Goal: Task Accomplishment & Management: Manage account settings

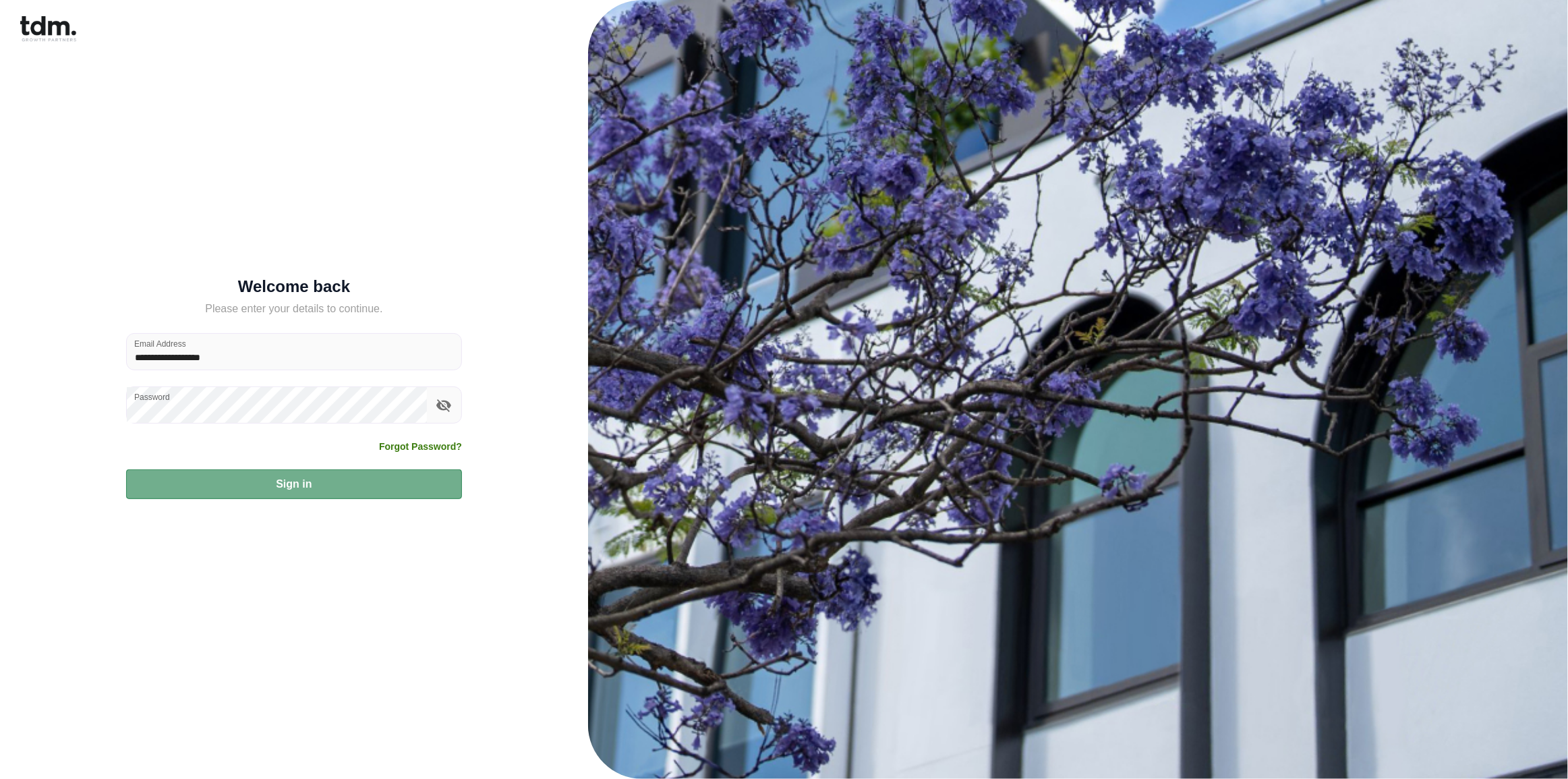
click at [286, 484] on button "Sign in" at bounding box center [294, 484] width 335 height 30
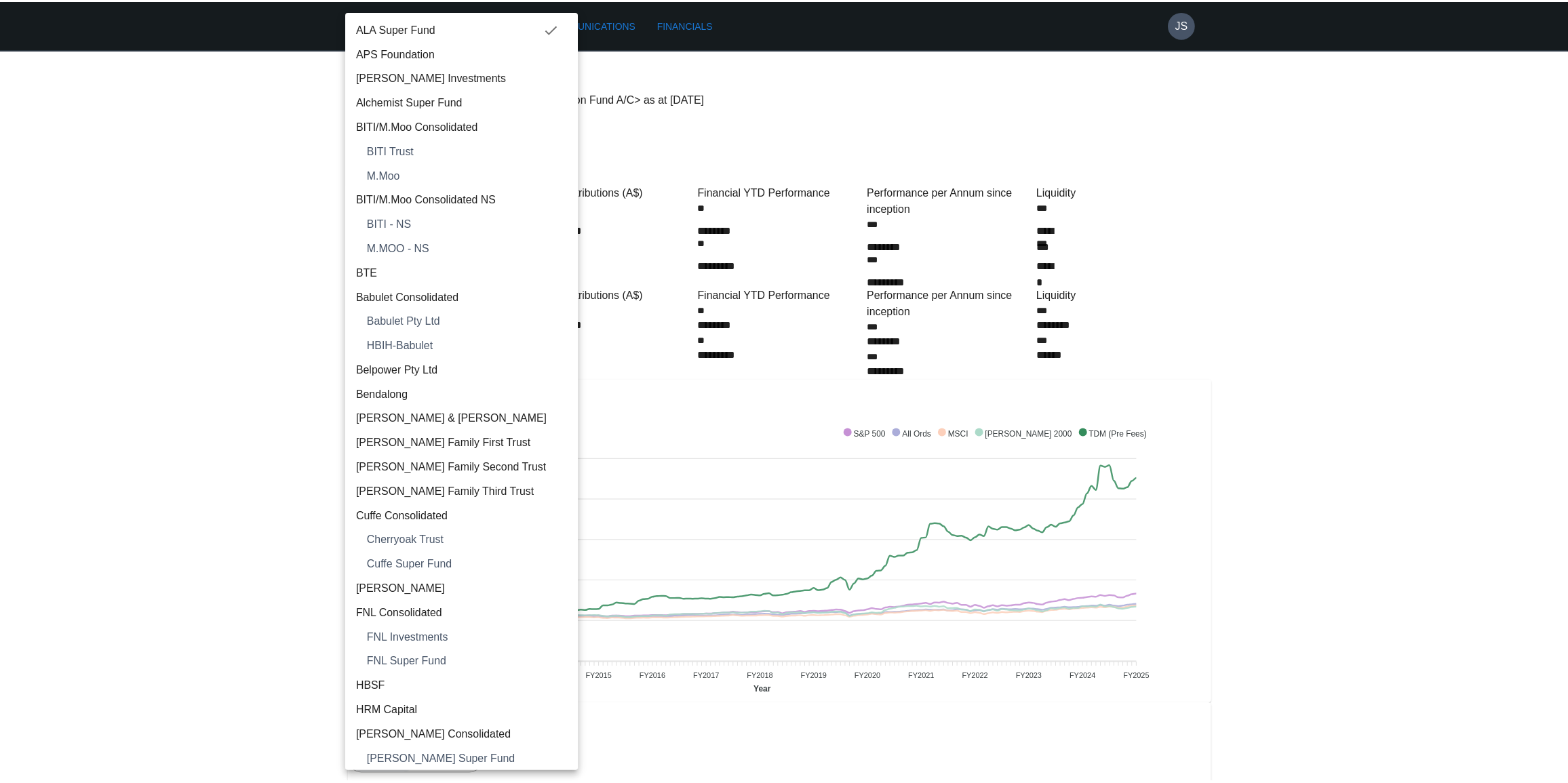
scroll to position [808, 0]
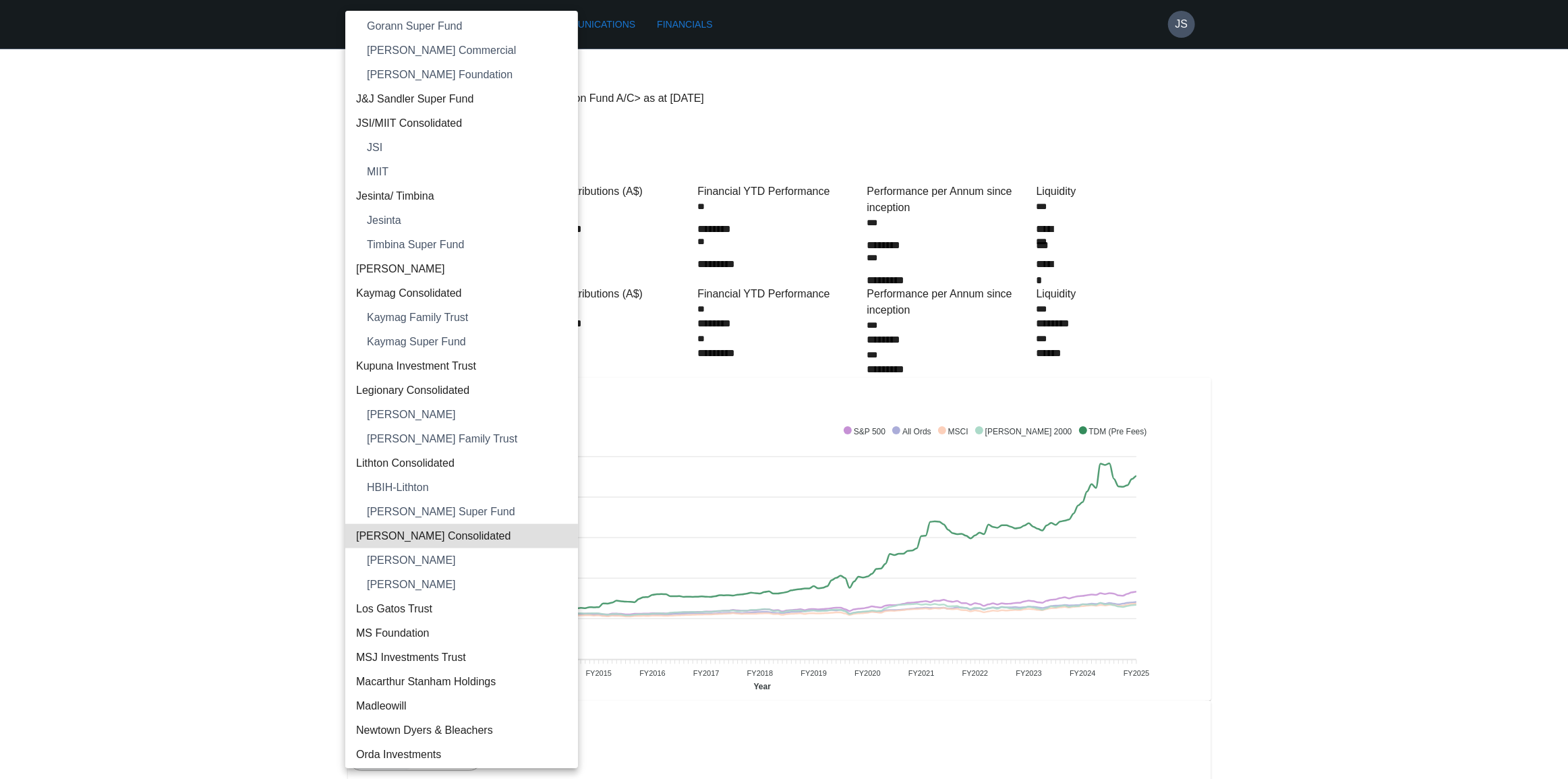
type input "**********"
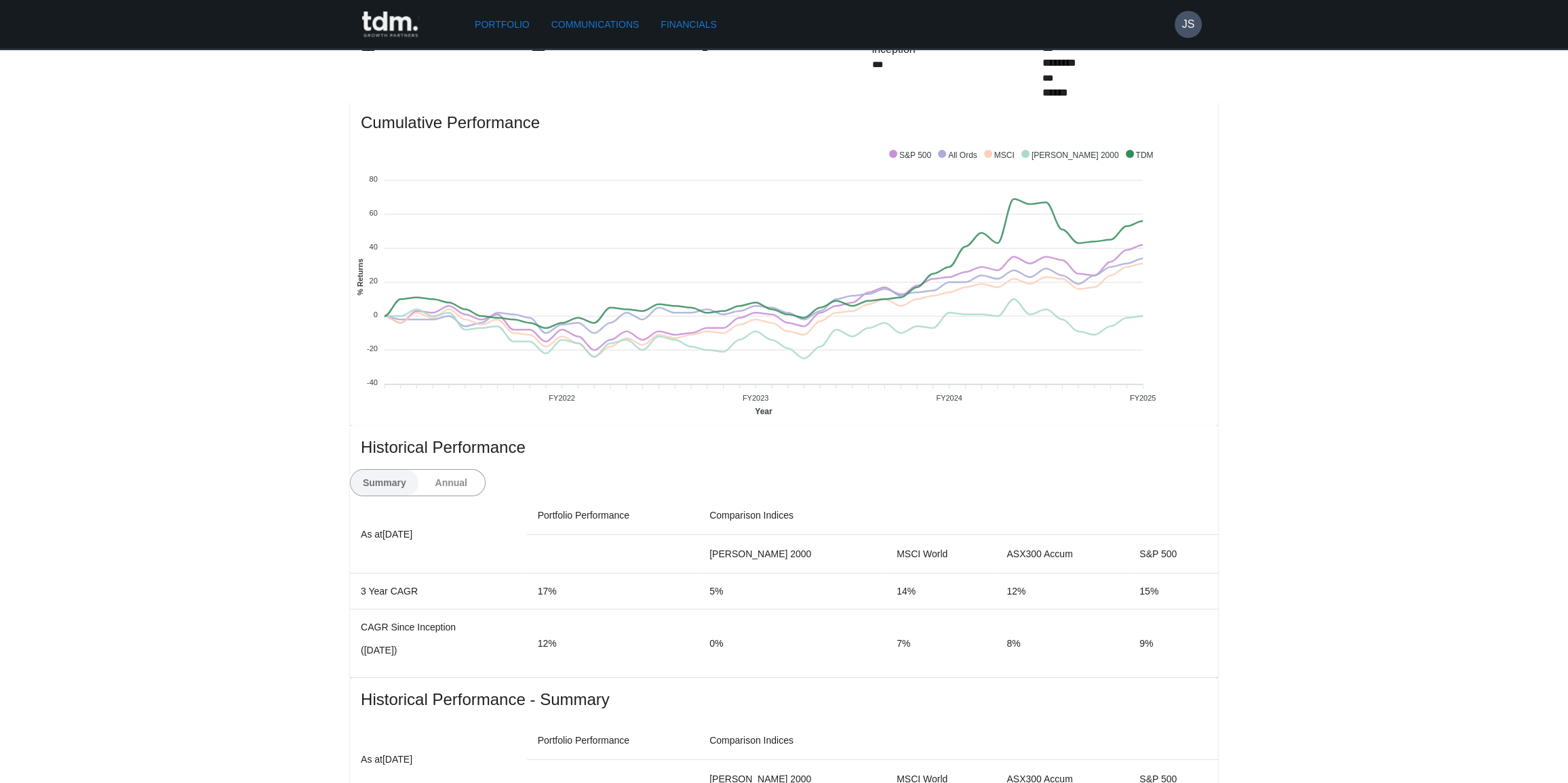
scroll to position [432, 0]
